Goal: Check status: Check status

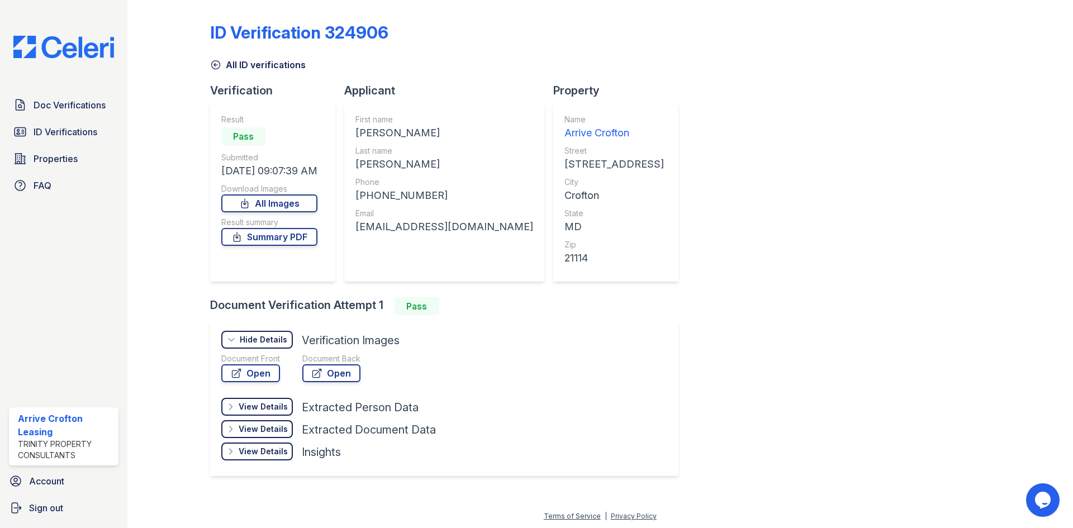
click at [235, 65] on link "All ID verifications" at bounding box center [258, 64] width 96 height 13
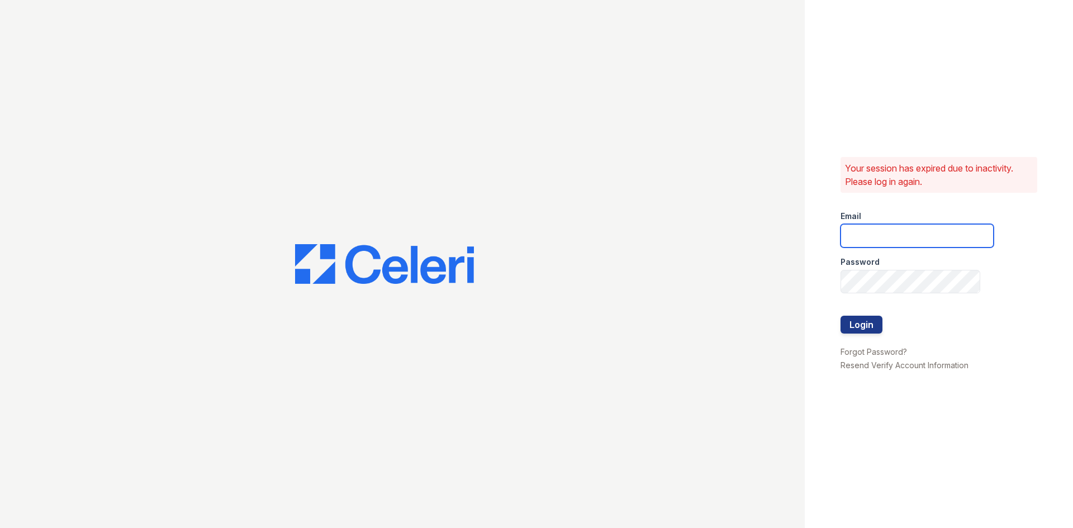
click at [879, 237] on input "email" at bounding box center [916, 235] width 153 height 23
type input "[EMAIL_ADDRESS][DOMAIN_NAME]"
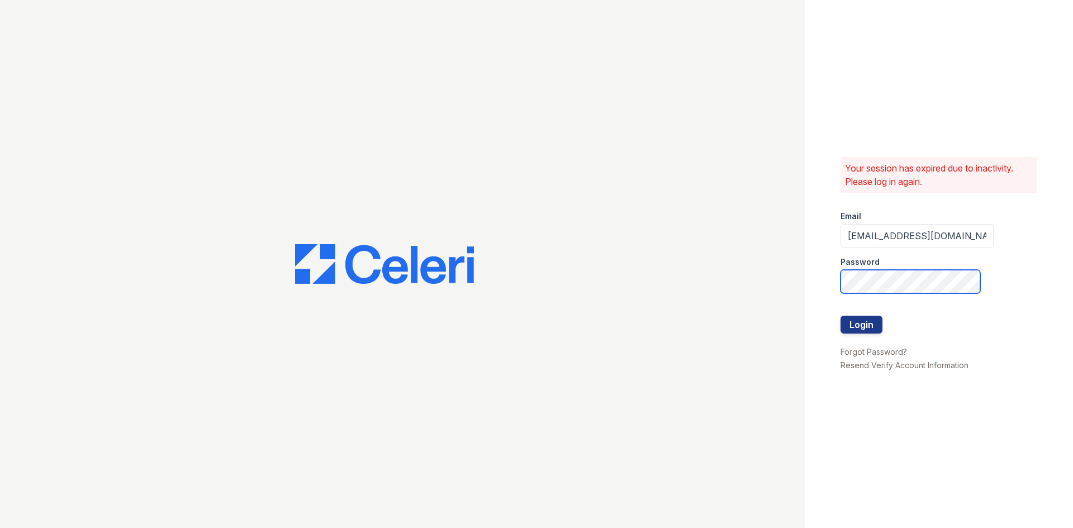
click at [840, 316] on button "Login" at bounding box center [861, 325] width 42 height 18
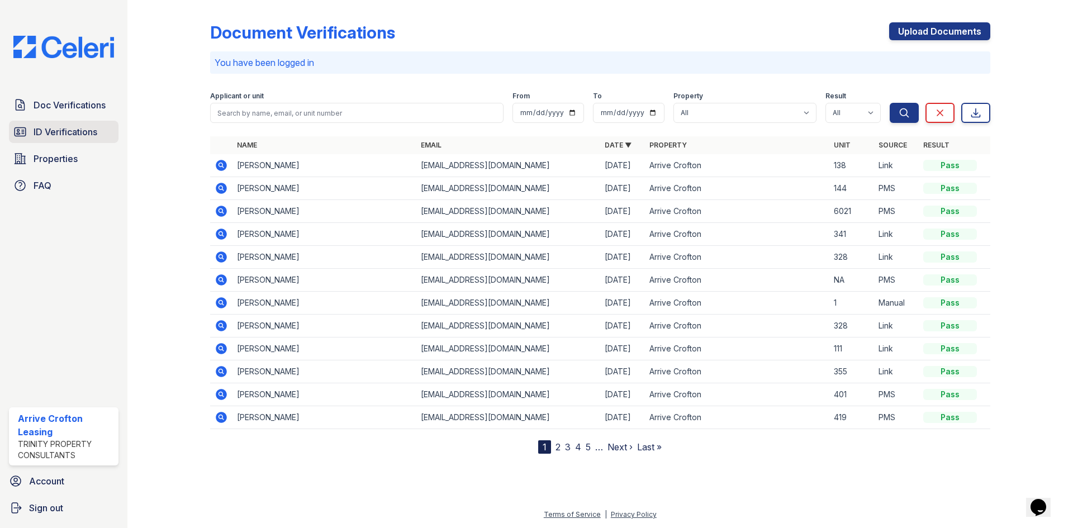
click at [71, 132] on span "ID Verifications" at bounding box center [66, 131] width 64 height 13
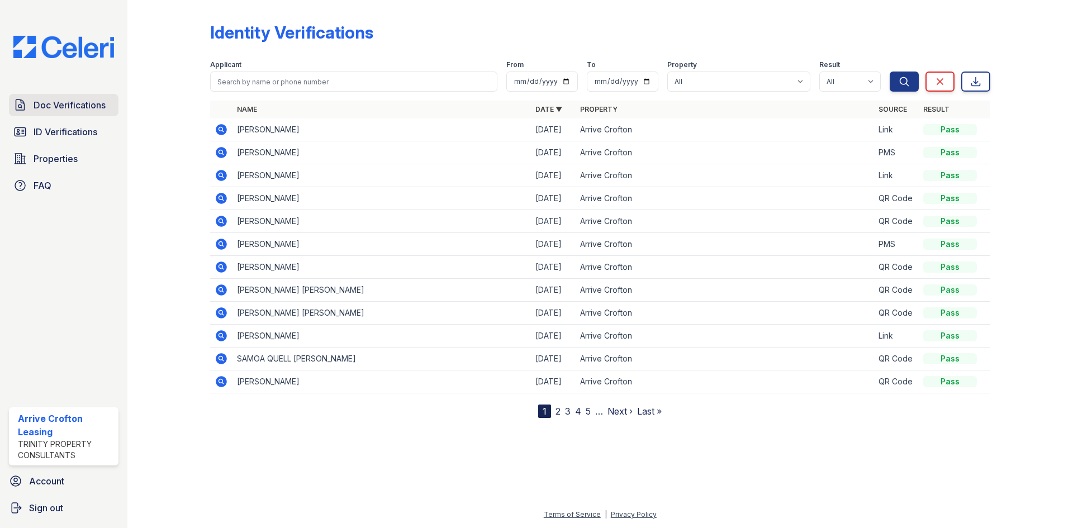
click at [84, 112] on link "Doc Verifications" at bounding box center [63, 105] width 109 height 22
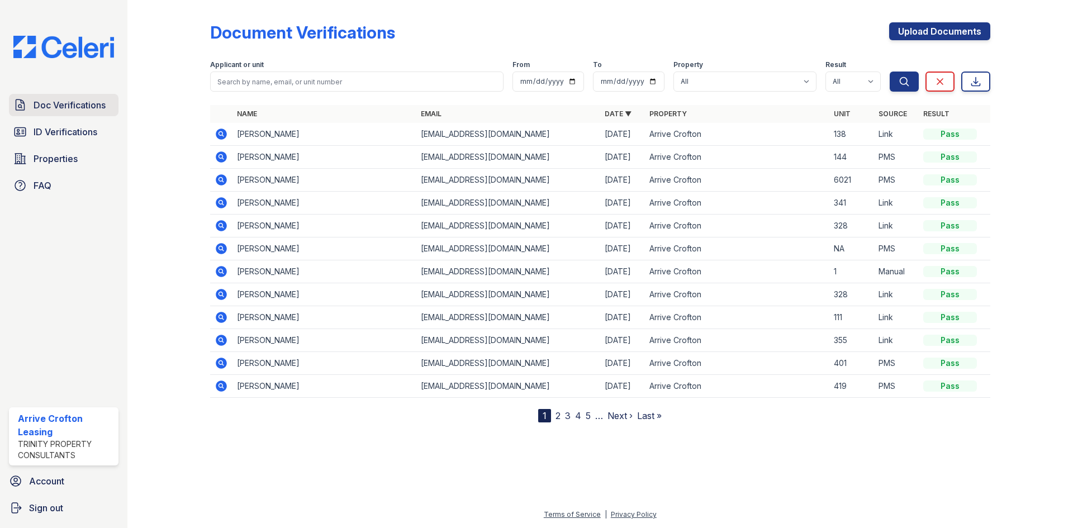
click at [71, 106] on span "Doc Verifications" at bounding box center [70, 104] width 72 height 13
click at [224, 135] on icon at bounding box center [221, 133] width 11 height 11
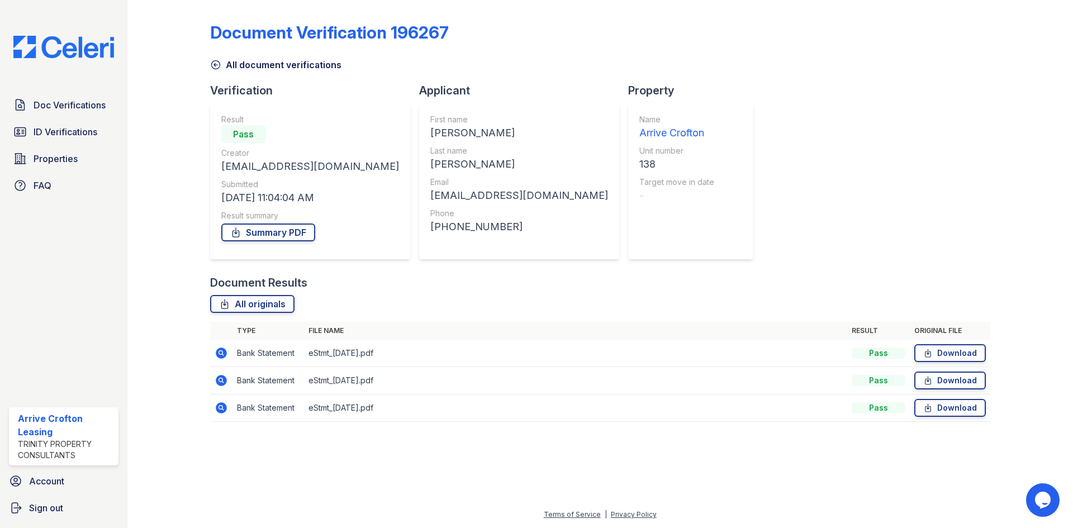
click at [217, 65] on icon at bounding box center [215, 64] width 11 height 11
